Goal: Transaction & Acquisition: Purchase product/service

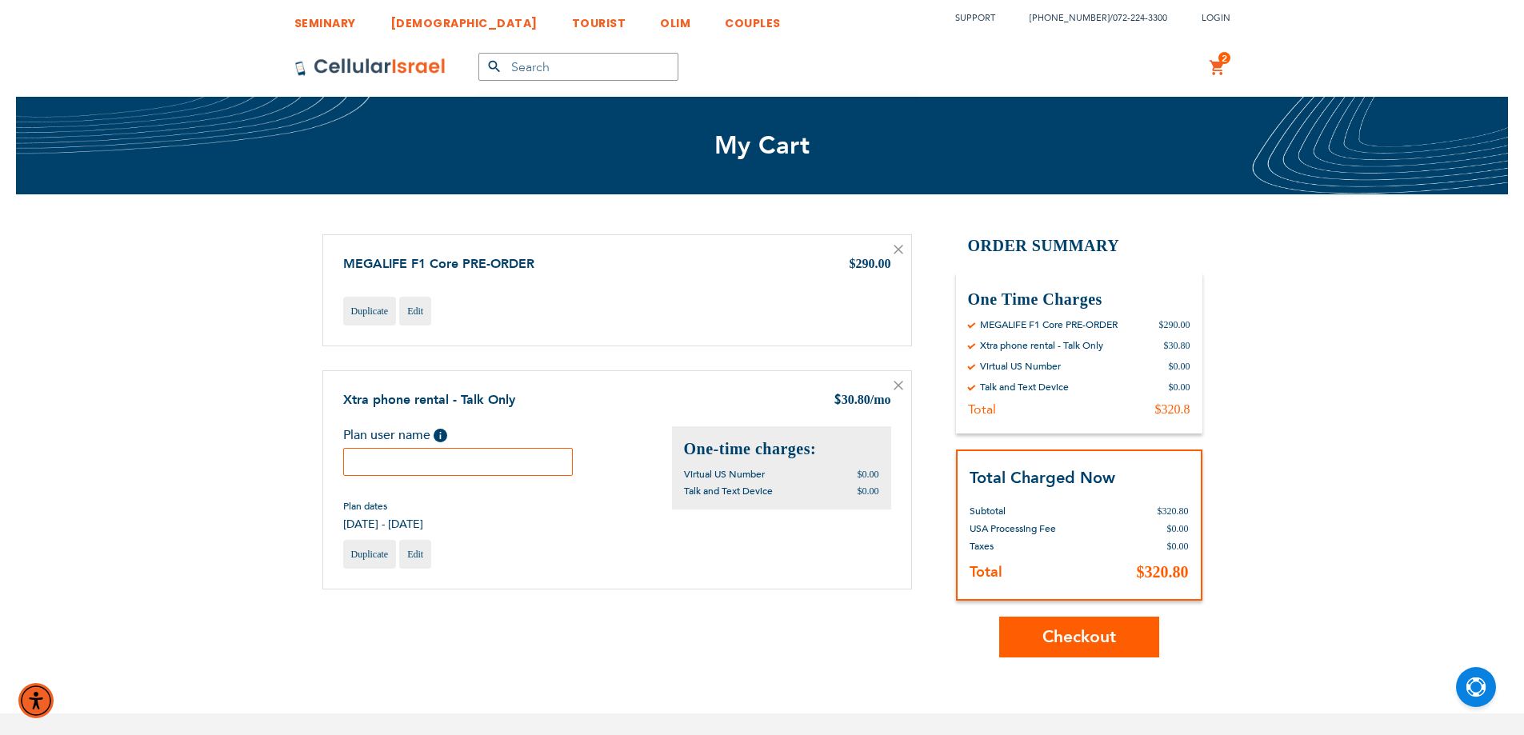
click at [897, 246] on icon at bounding box center [898, 250] width 10 height 10
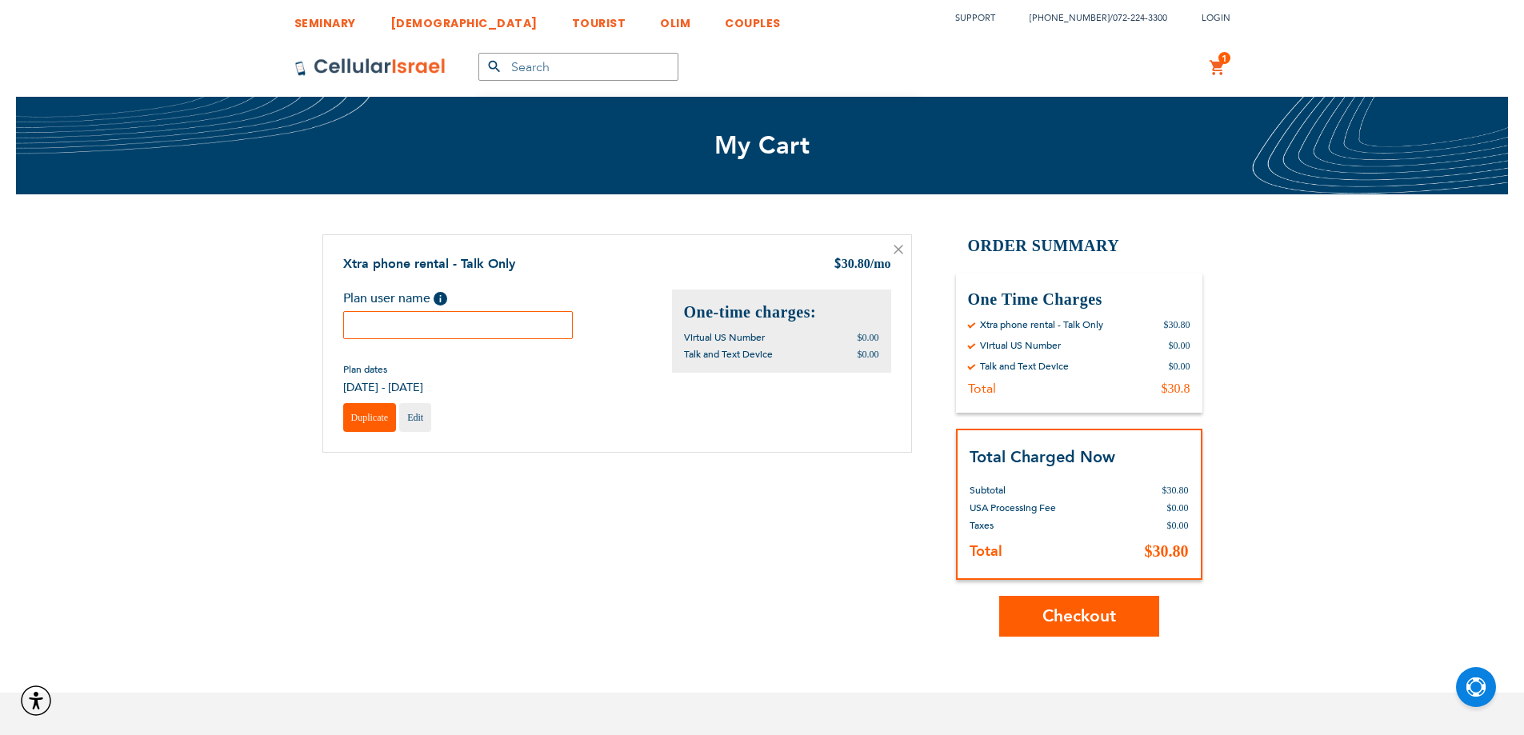
click at [370, 430] on link "Duplicate" at bounding box center [370, 417] width 54 height 29
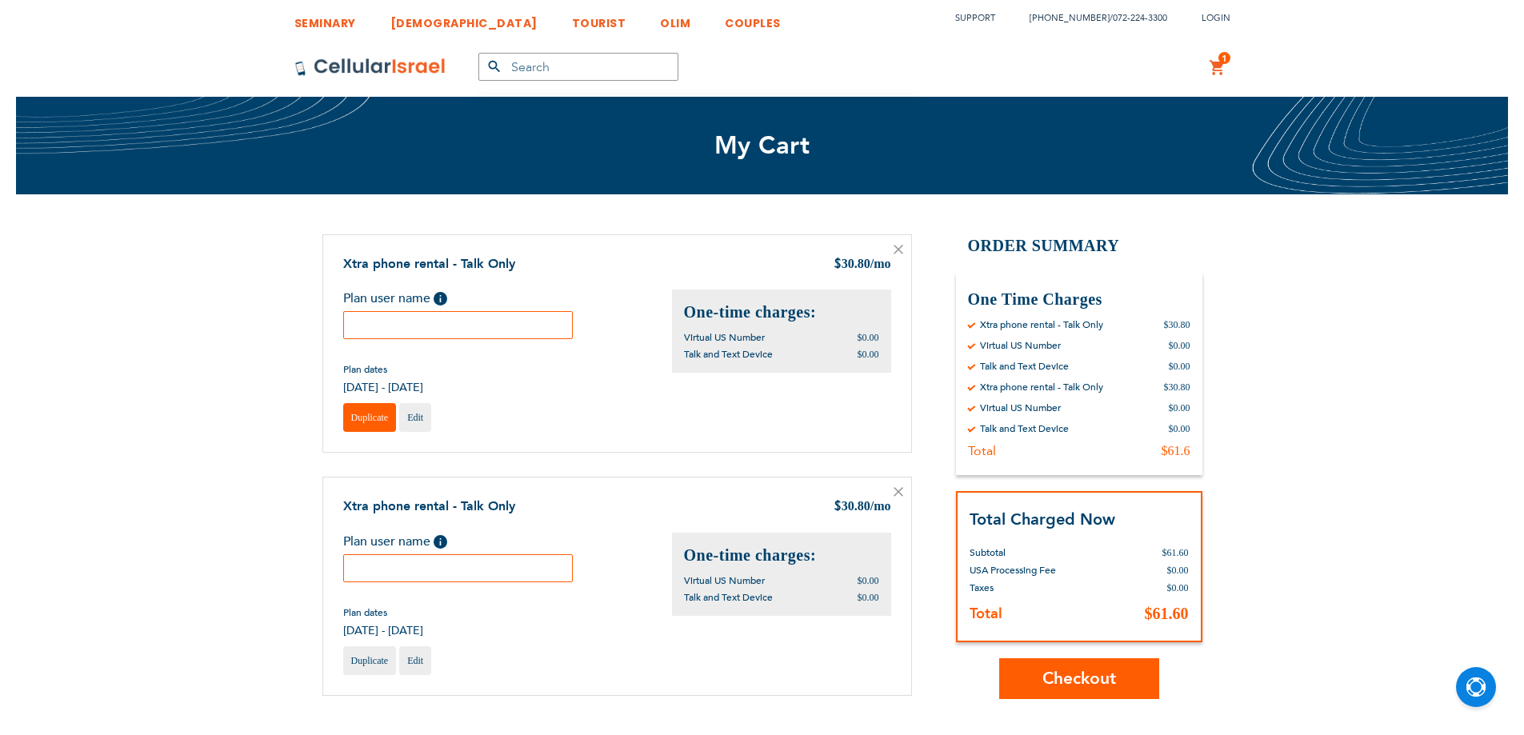
click at [374, 422] on span "Duplicate" at bounding box center [370, 417] width 38 height 11
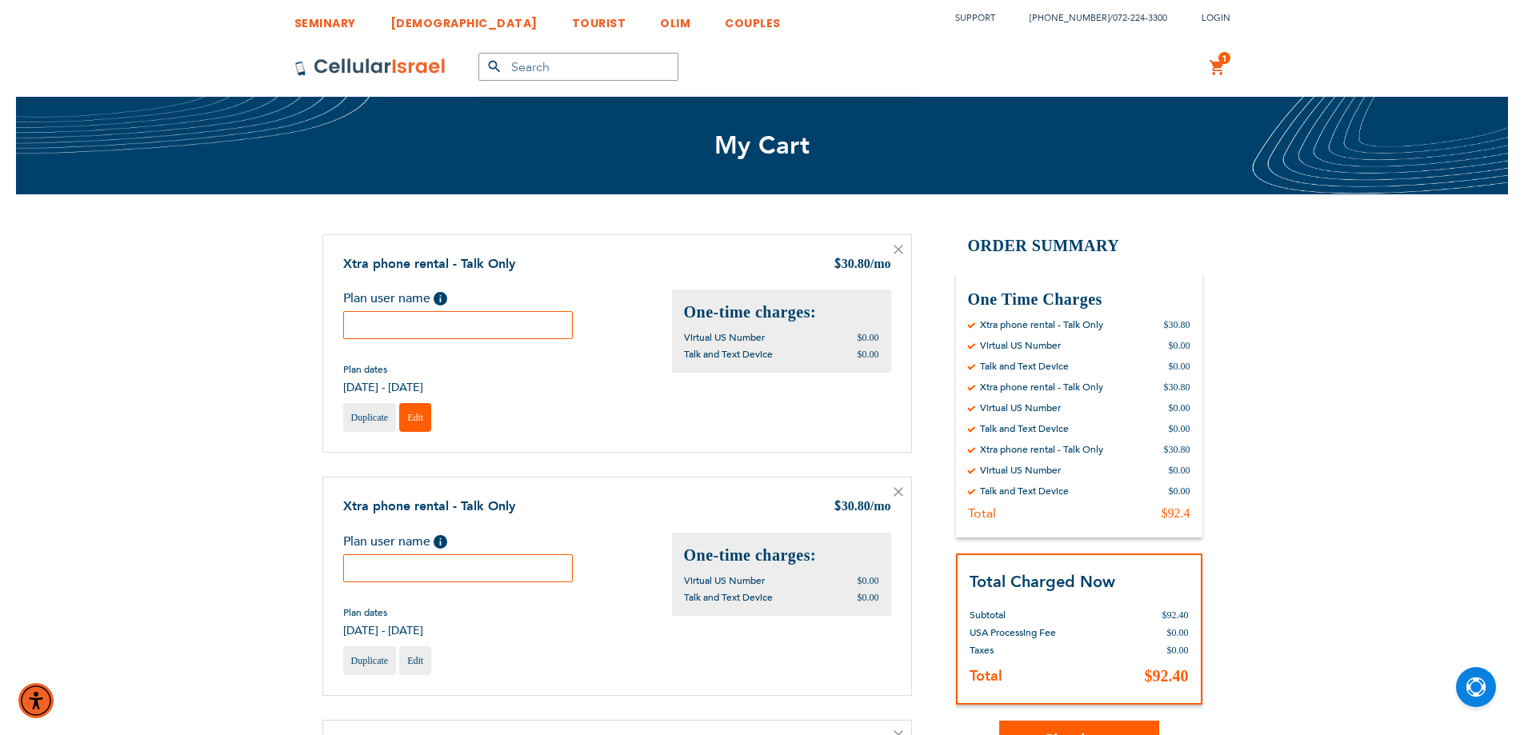
click at [418, 413] on span "Edit" at bounding box center [415, 417] width 16 height 11
